Goal: Task Accomplishment & Management: Use online tool/utility

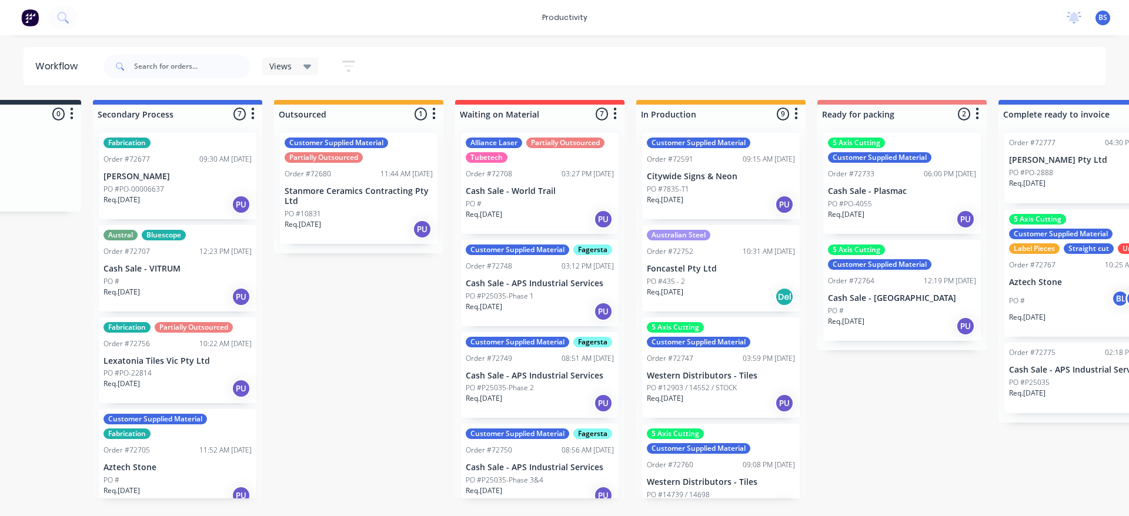
scroll to position [457, 0]
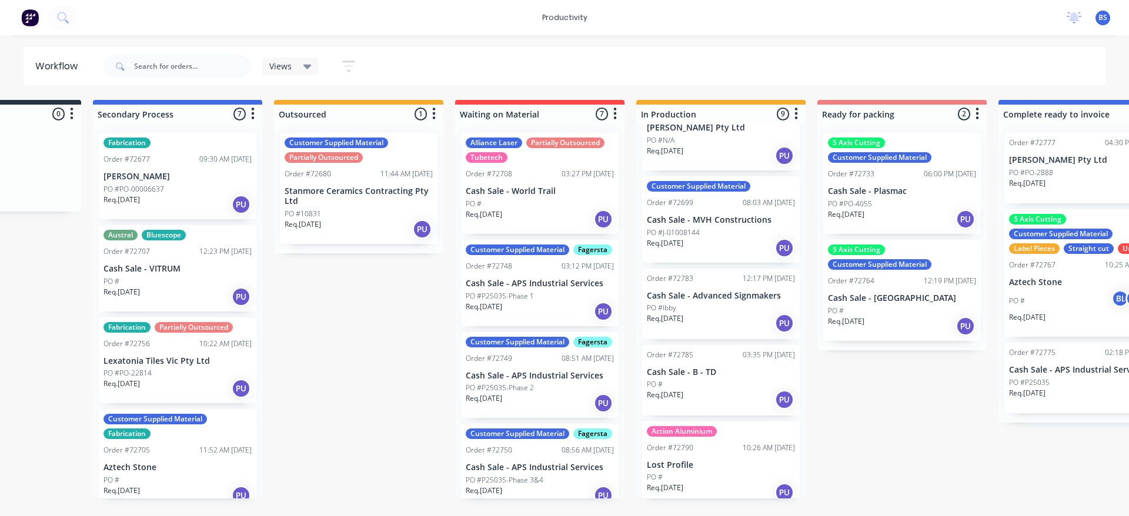
click at [548, 302] on div "PO #P25035-Phase 1" at bounding box center [540, 296] width 148 height 11
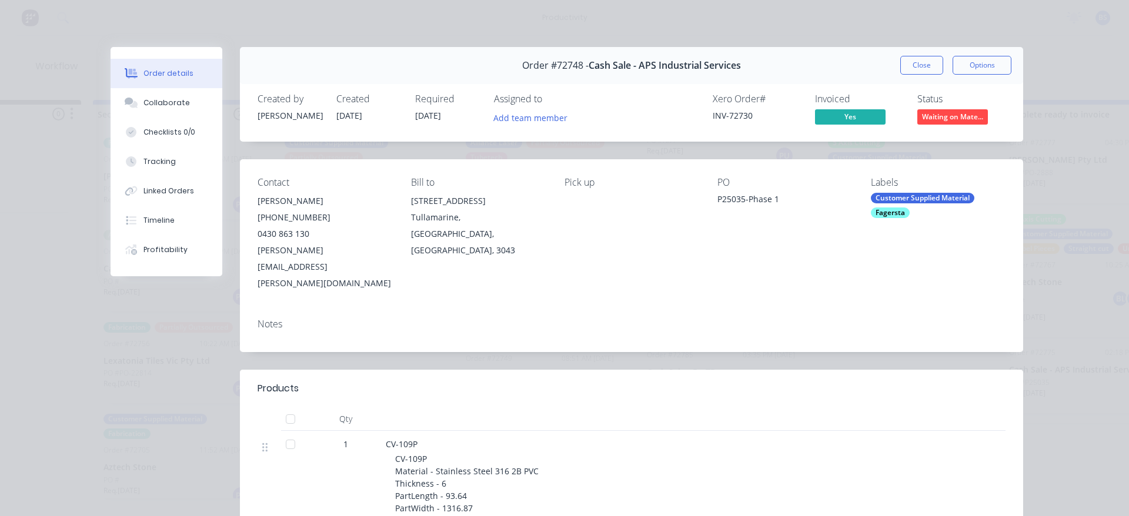
click at [939, 69] on div "Close Options" at bounding box center [955, 65] width 111 height 19
click at [936, 73] on button "Close" at bounding box center [921, 65] width 43 height 19
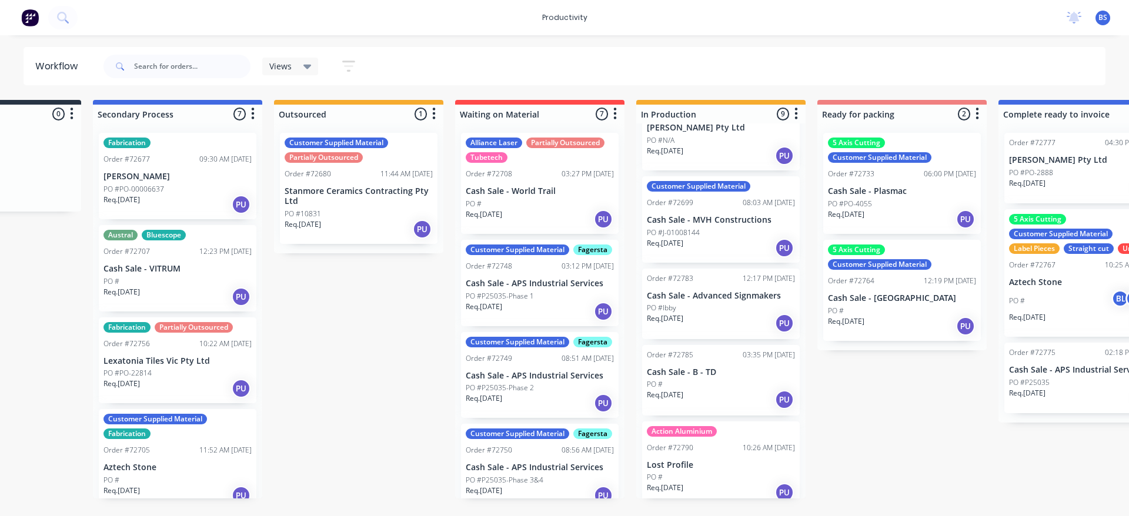
click at [918, 211] on div "Req. 27/08/25 PU" at bounding box center [902, 219] width 148 height 20
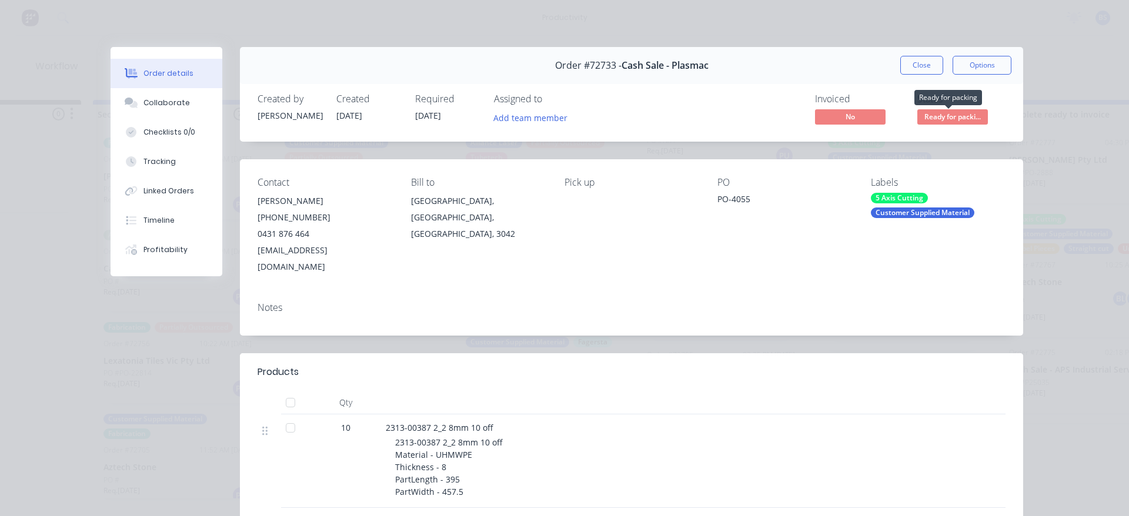
click at [936, 119] on span "Ready for packi..." at bounding box center [952, 116] width 71 height 15
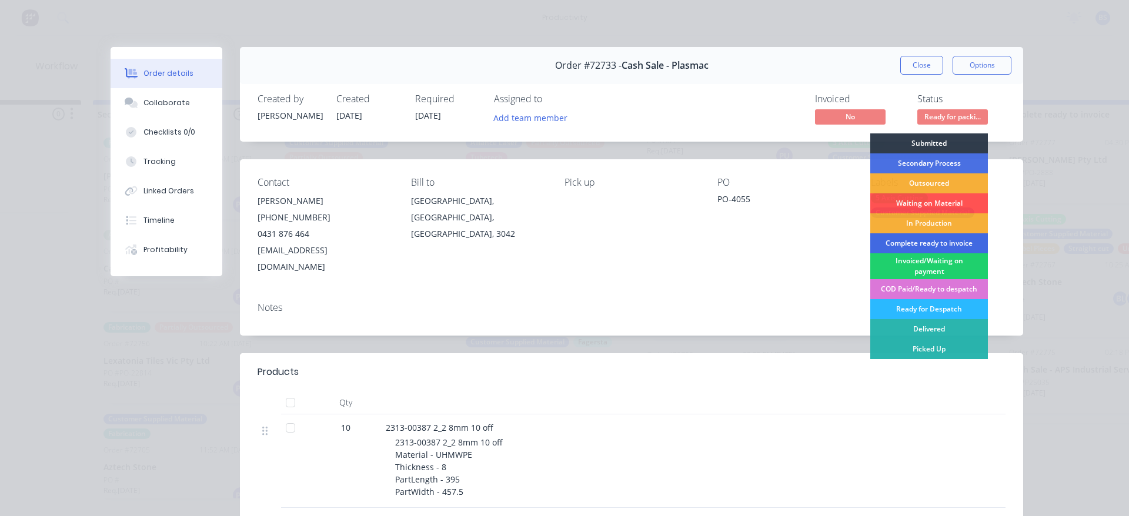
click at [941, 244] on div "Complete ready to invoice" at bounding box center [929, 243] width 118 height 20
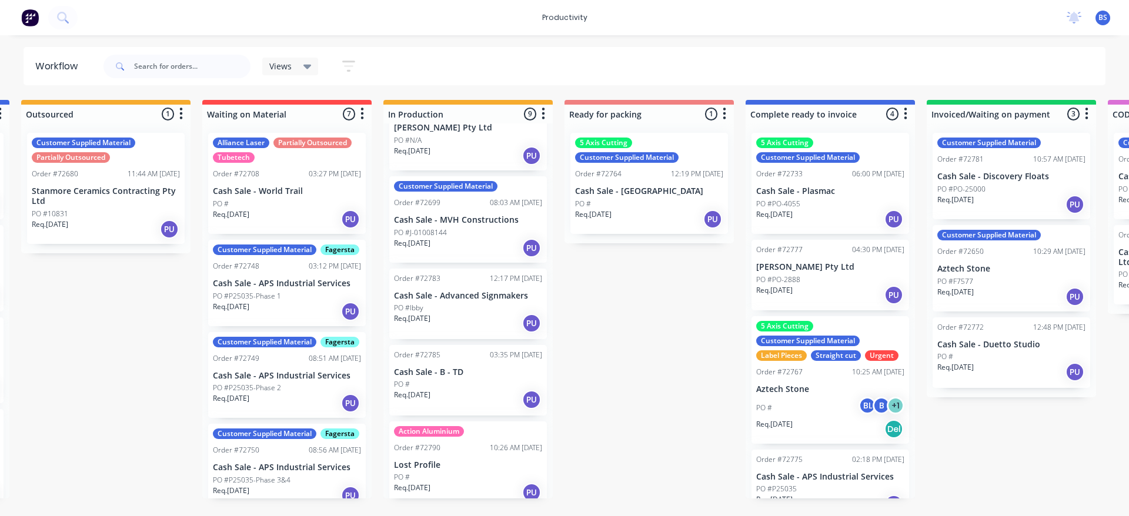
scroll to position [0, 368]
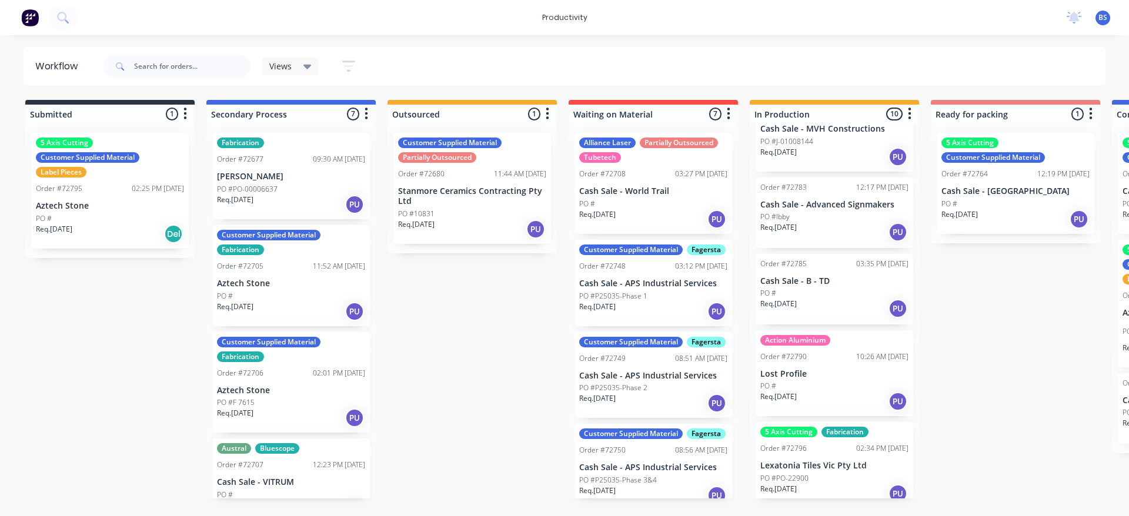
scroll to position [548, 0]
